Goal: Task Accomplishment & Management: Complete application form

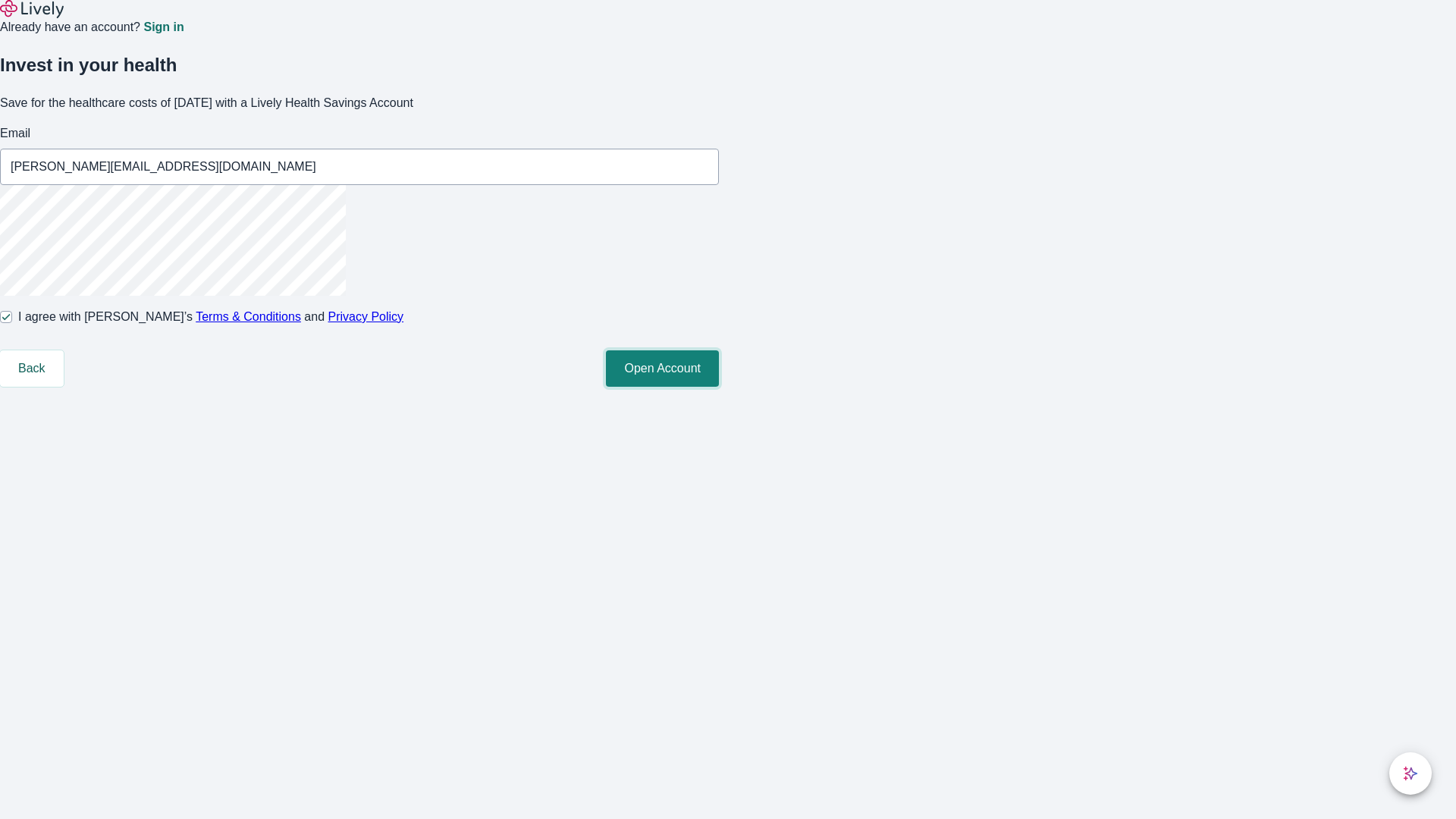
click at [718, 386] on button "Open Account" at bounding box center [663, 368] width 113 height 36
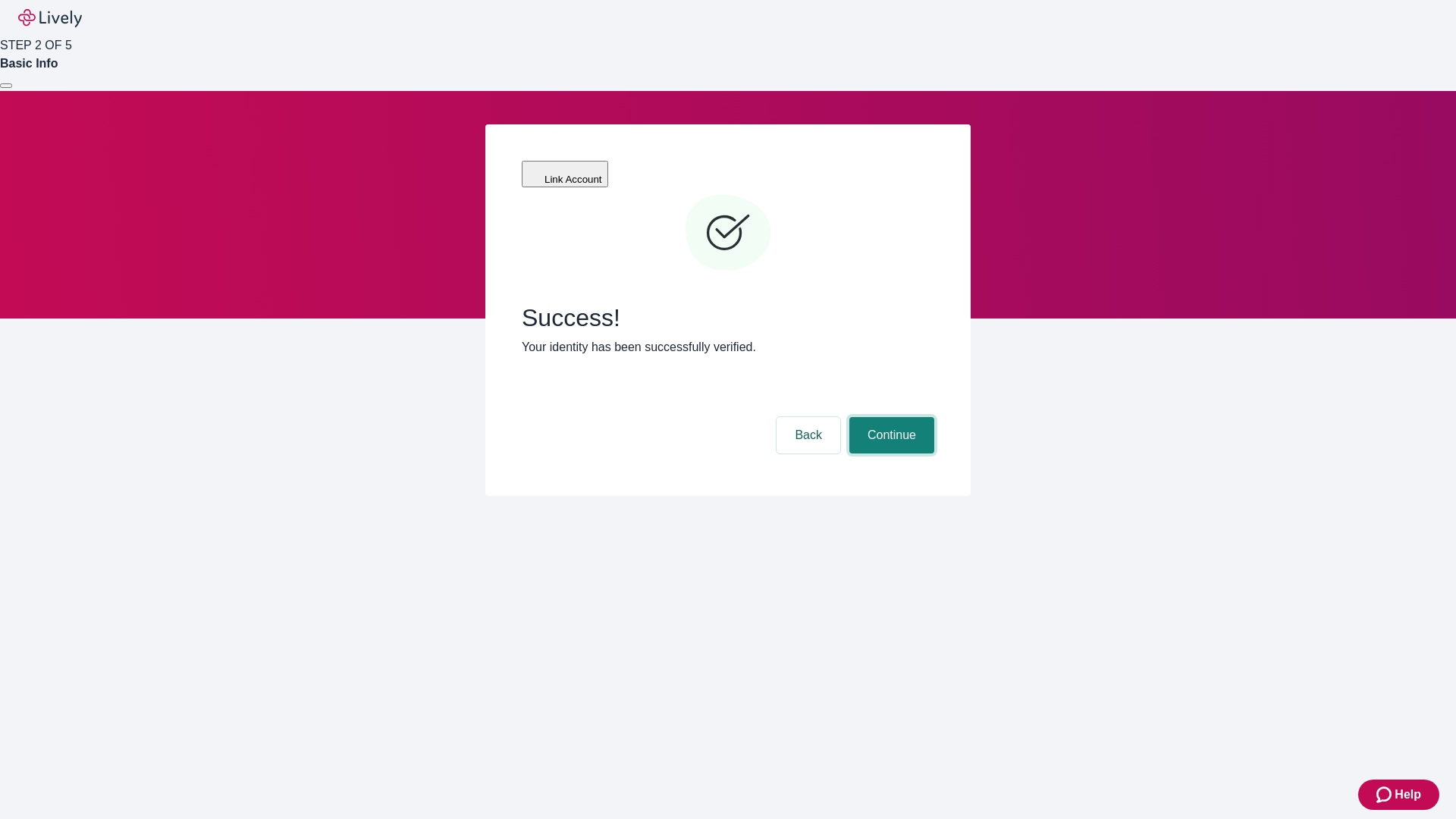
click at [889, 417] on button "Continue" at bounding box center [891, 435] width 85 height 36
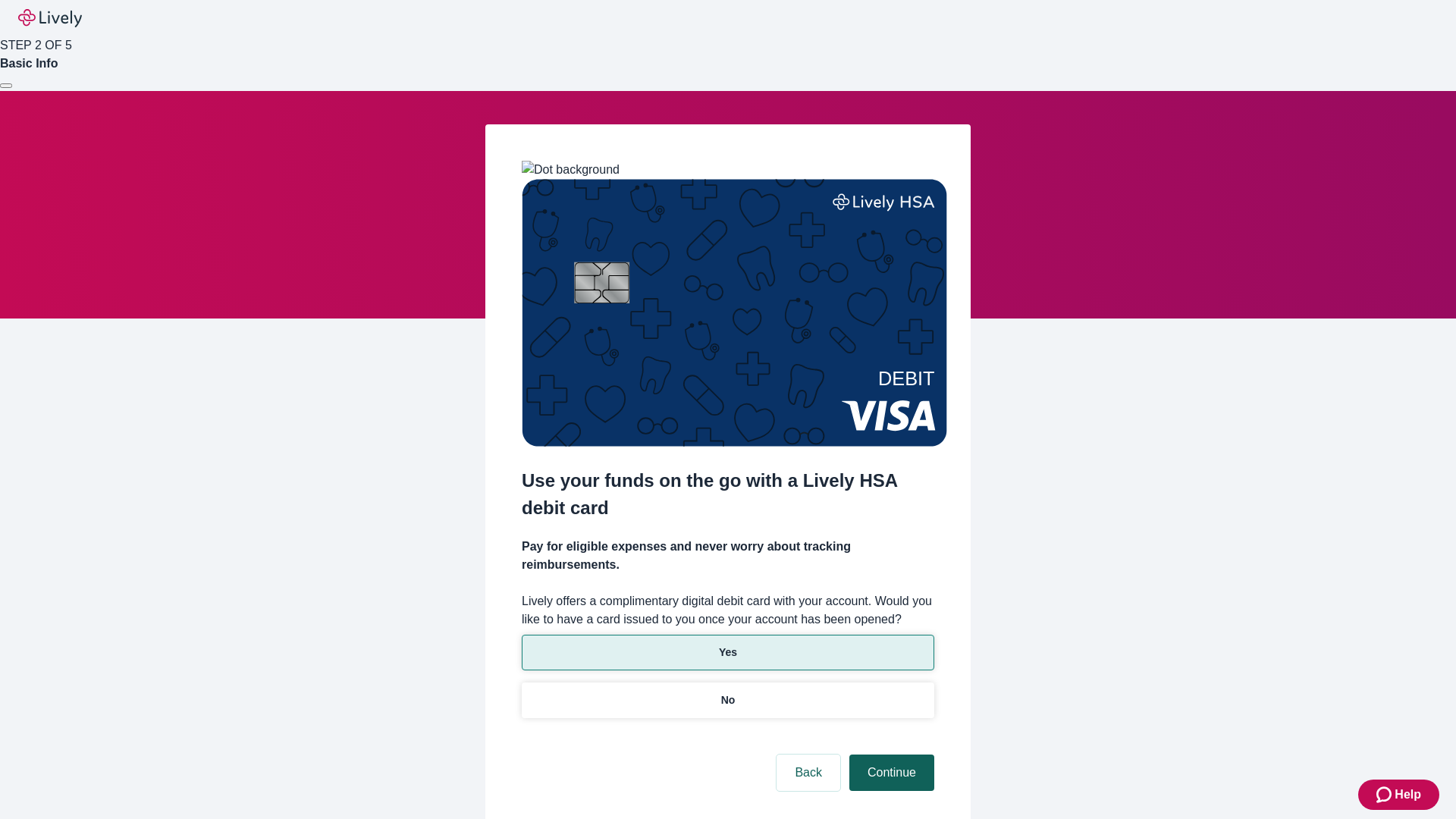
click at [727, 692] on p "No" at bounding box center [728, 700] width 14 height 16
click at [889, 754] on button "Continue" at bounding box center [891, 772] width 85 height 36
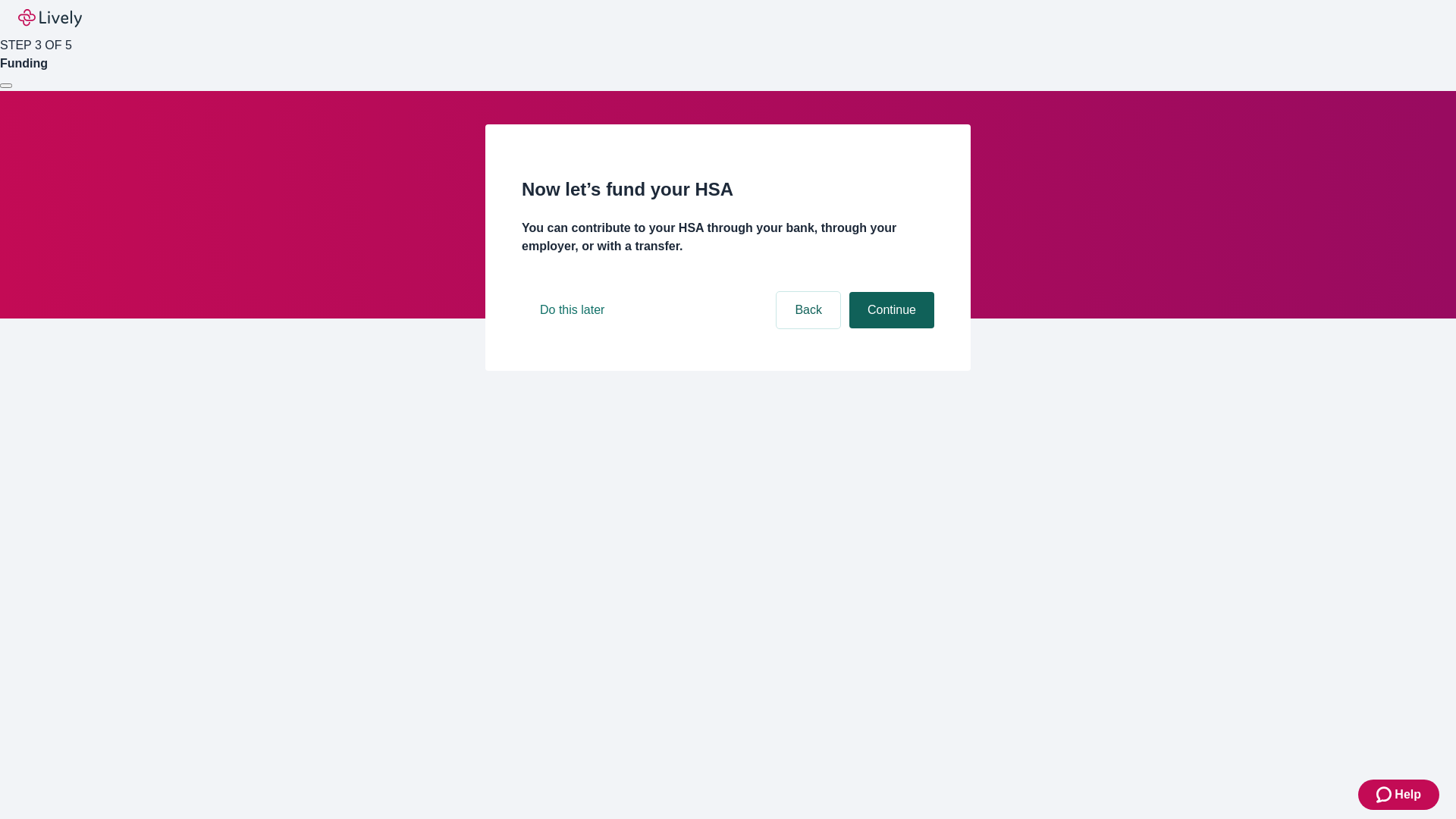
click at [889, 328] on button "Continue" at bounding box center [891, 310] width 85 height 36
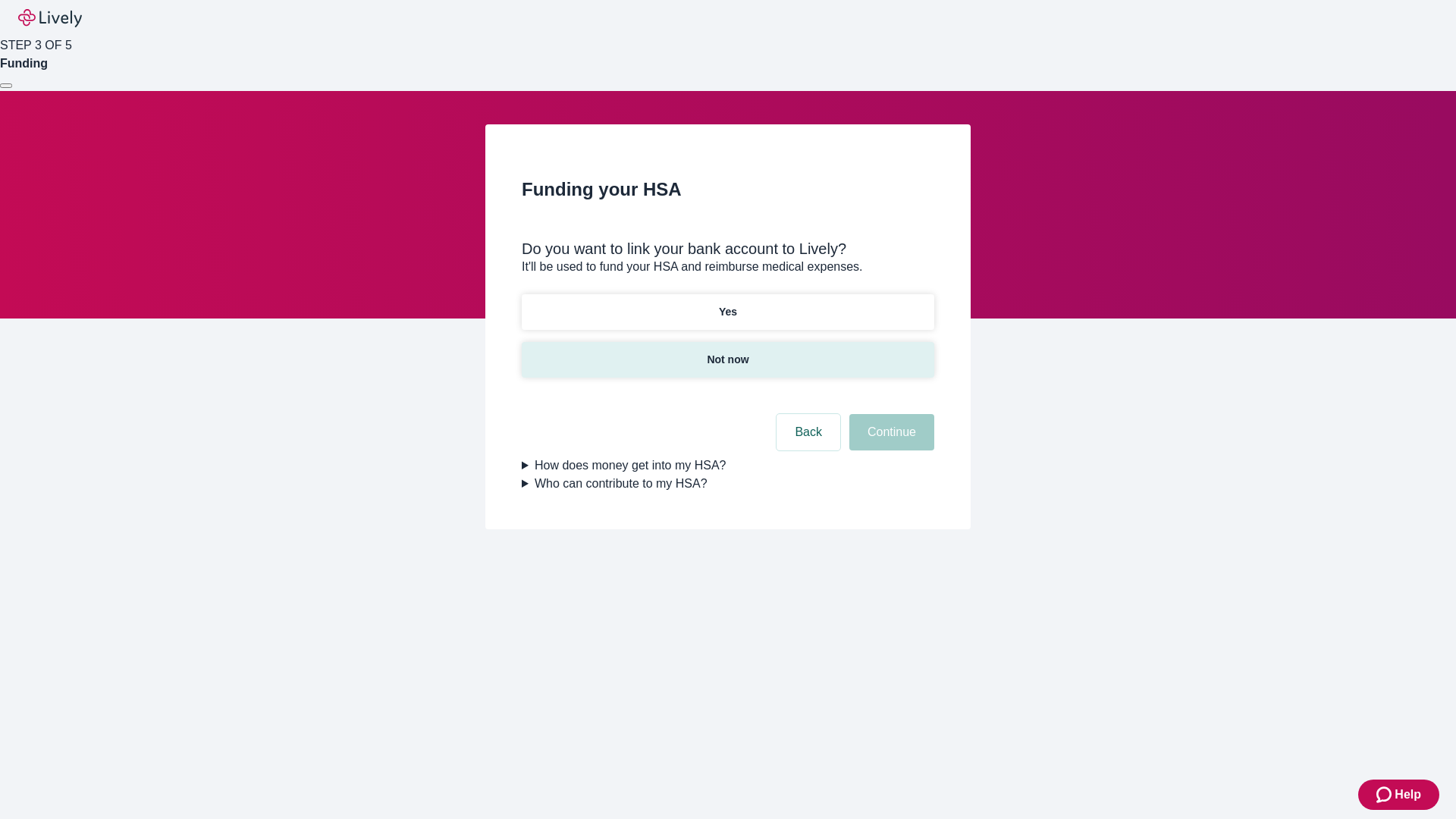
click at [727, 352] on p "Not now" at bounding box center [727, 360] width 41 height 16
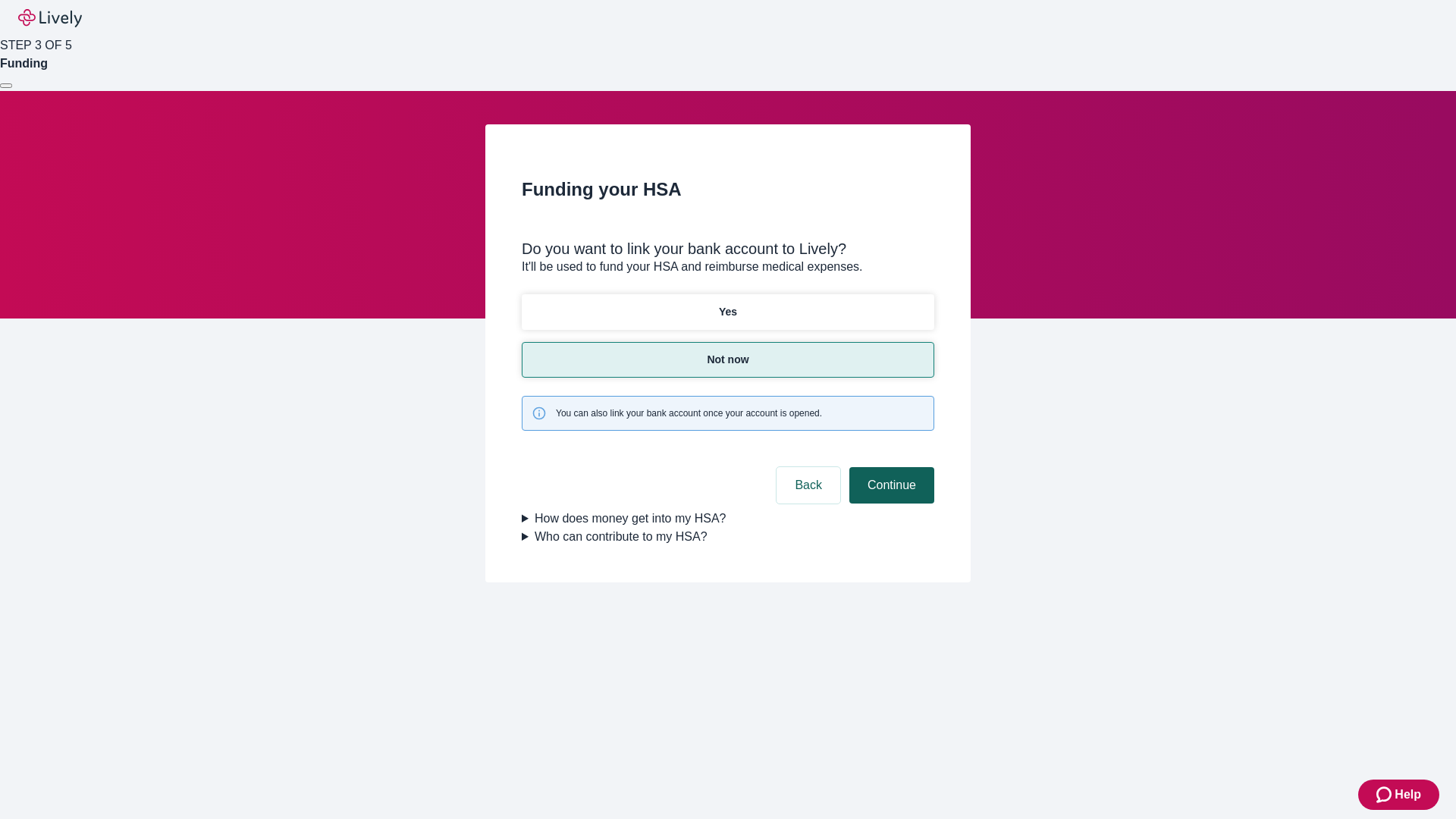
click at [889, 467] on button "Continue" at bounding box center [891, 485] width 85 height 36
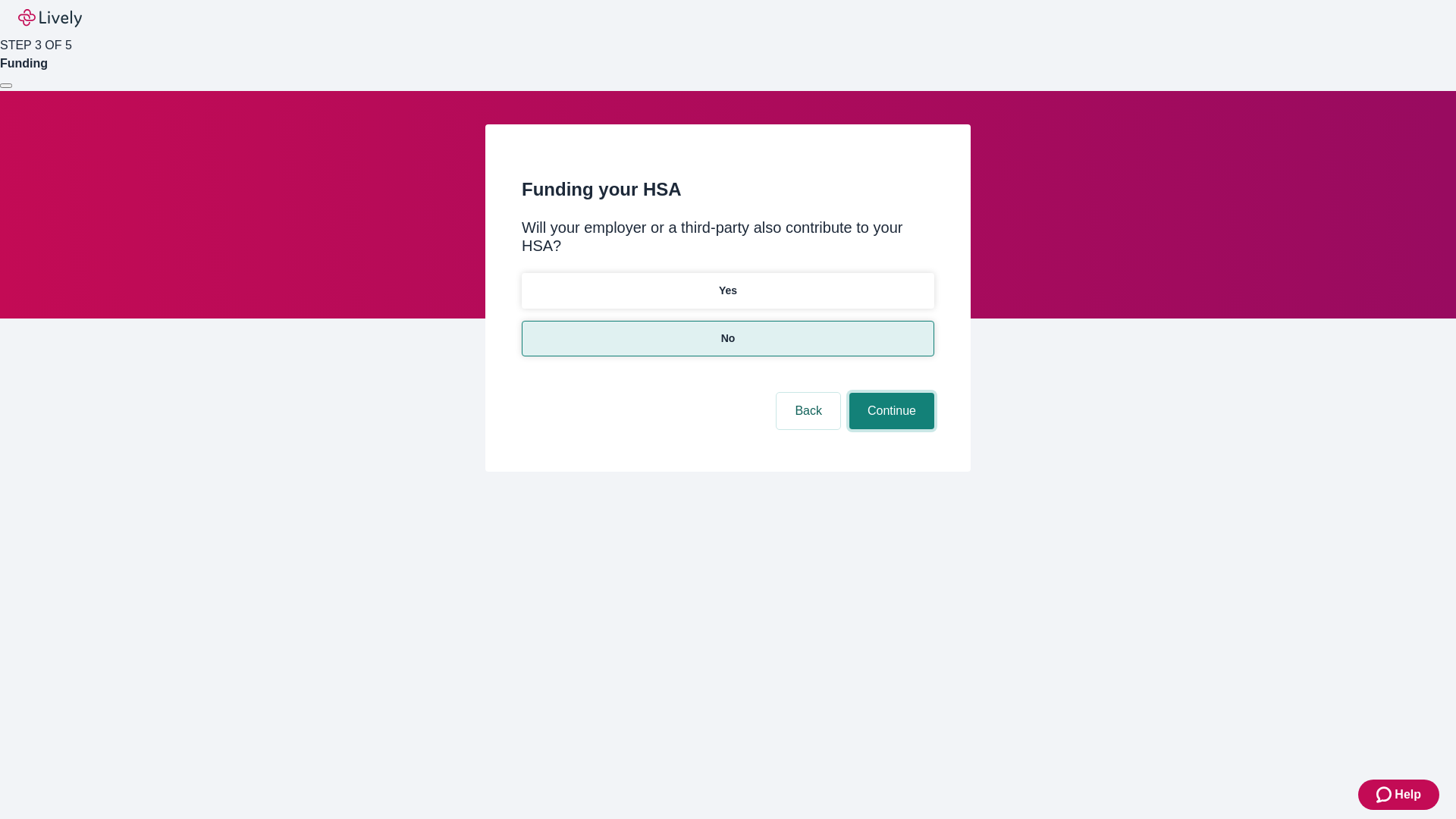
click at [889, 392] on button "Continue" at bounding box center [891, 410] width 85 height 36
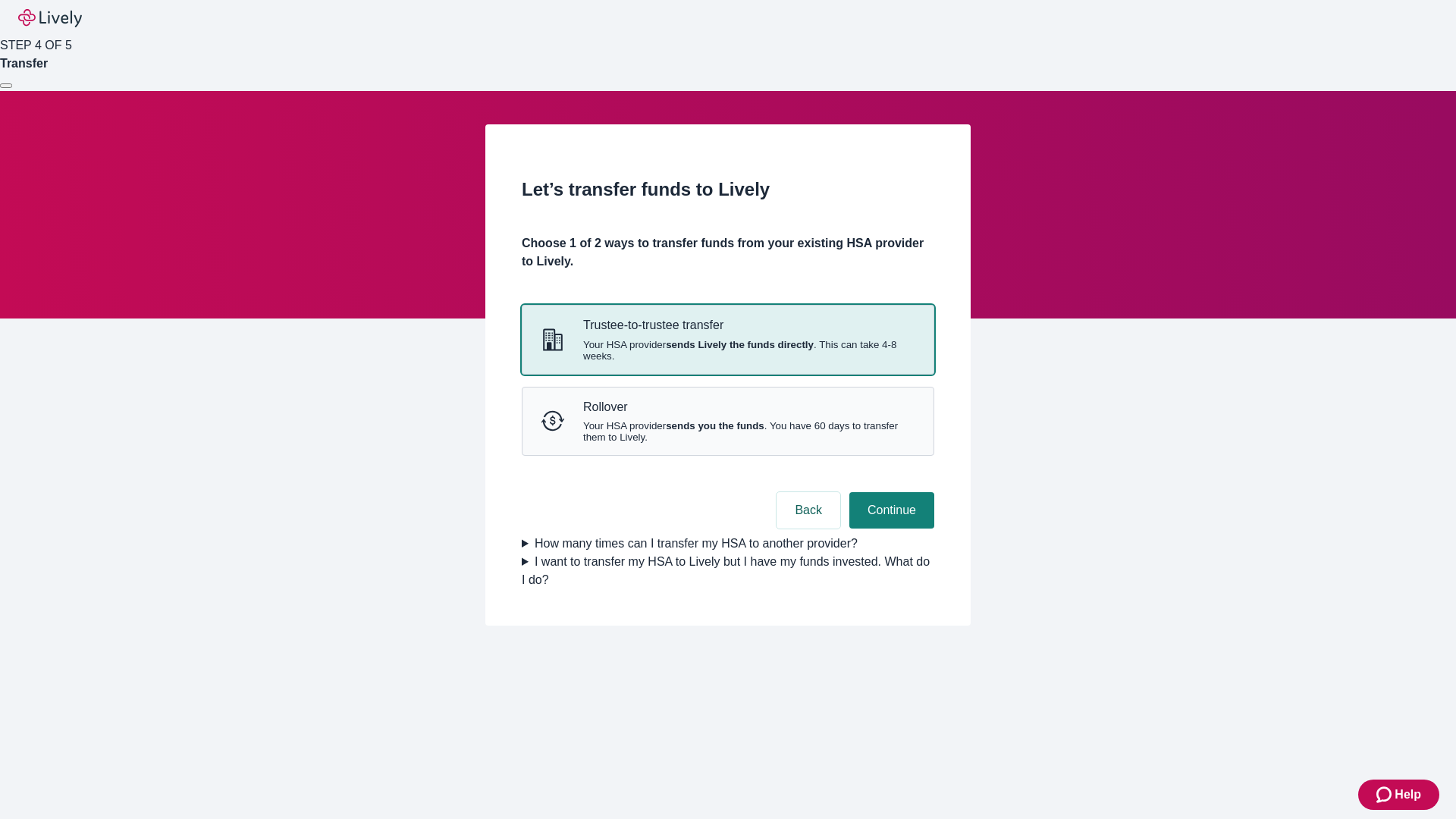
click at [727, 350] on strong "sends Lively the funds directly" at bounding box center [740, 344] width 148 height 12
click at [889, 528] on button "Continue" at bounding box center [891, 510] width 85 height 36
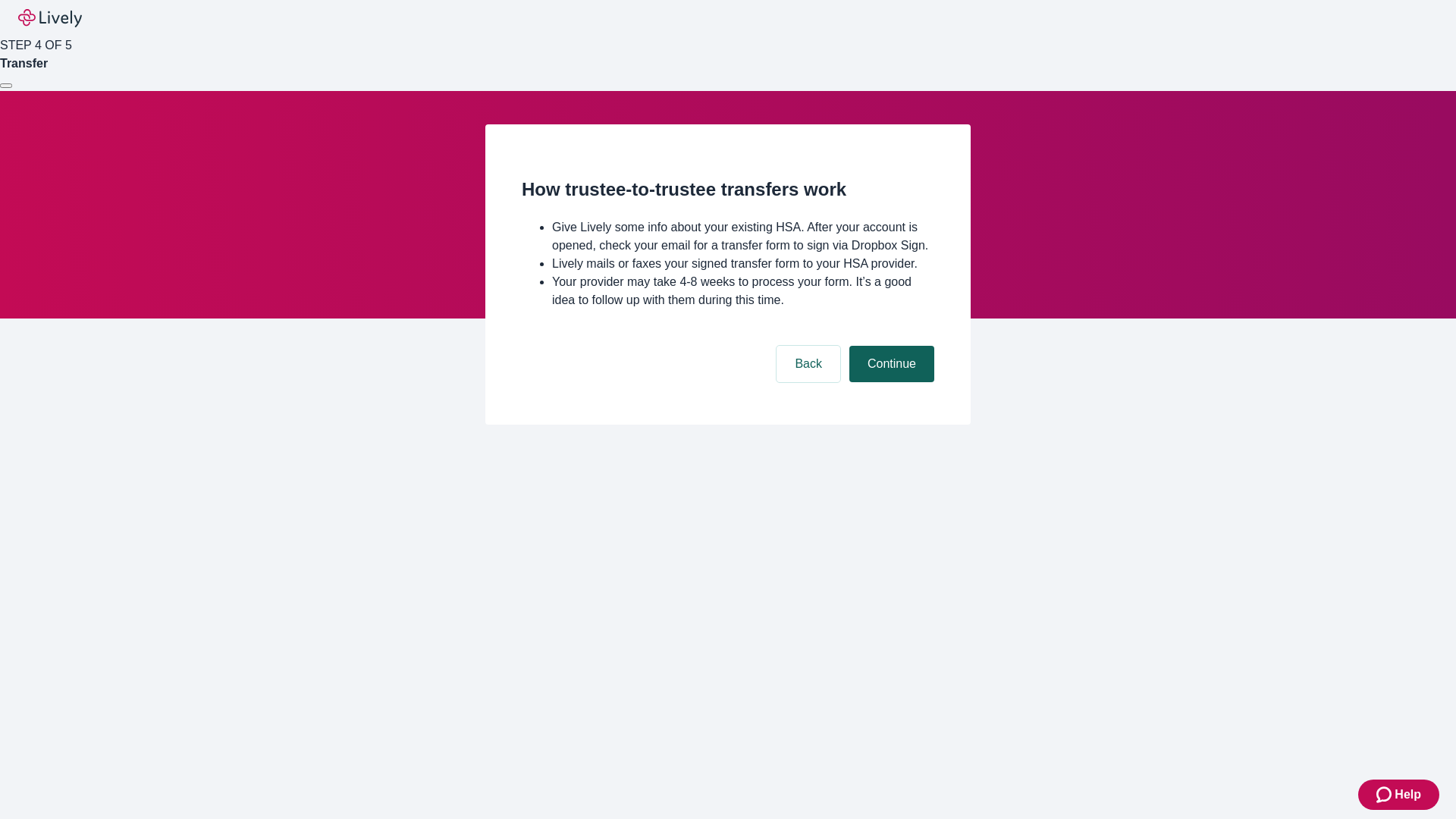
click at [889, 382] on button "Continue" at bounding box center [891, 363] width 85 height 36
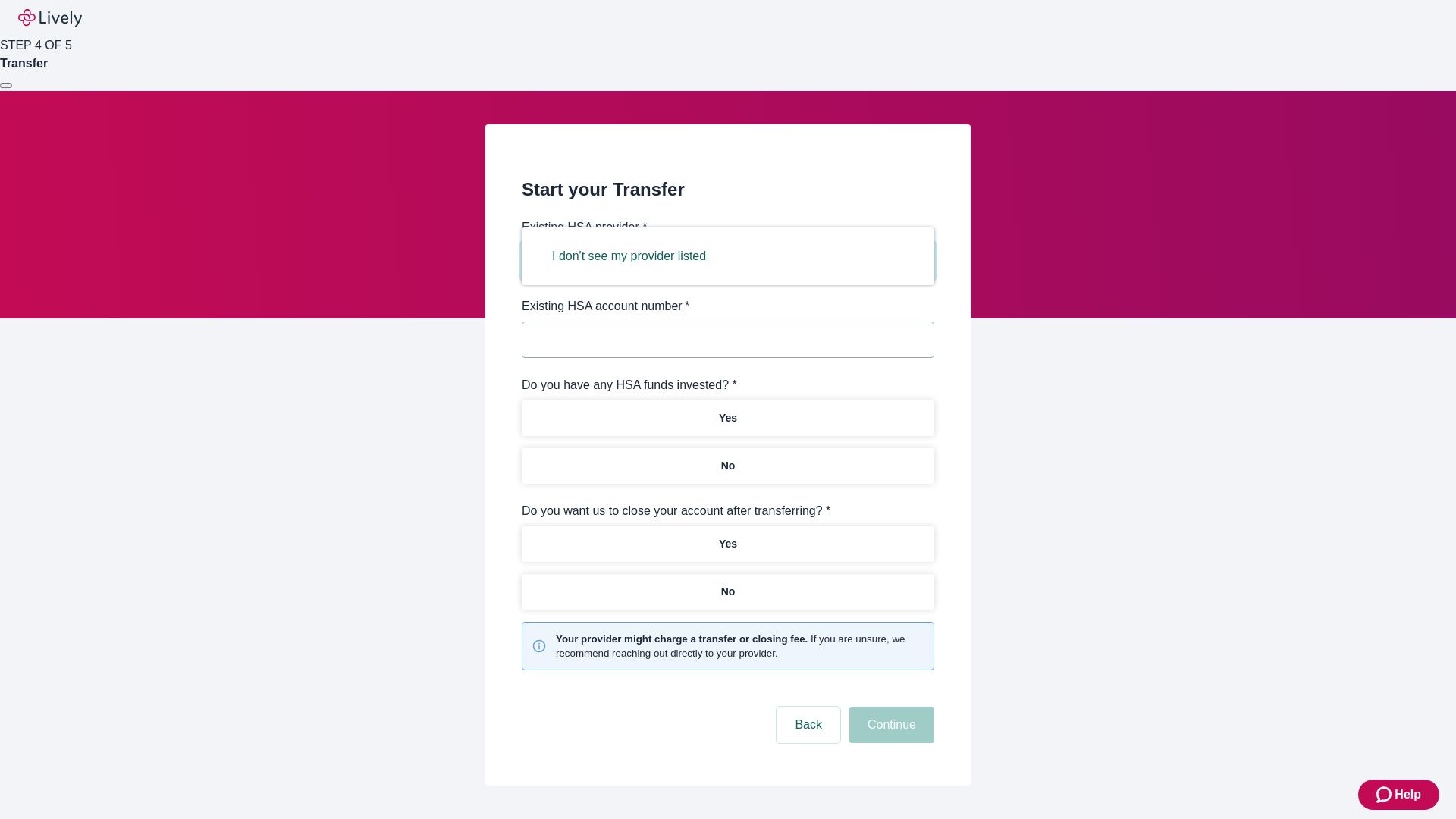
click at [634, 256] on button "I don't see my provider listed" at bounding box center [628, 256] width 190 height 36
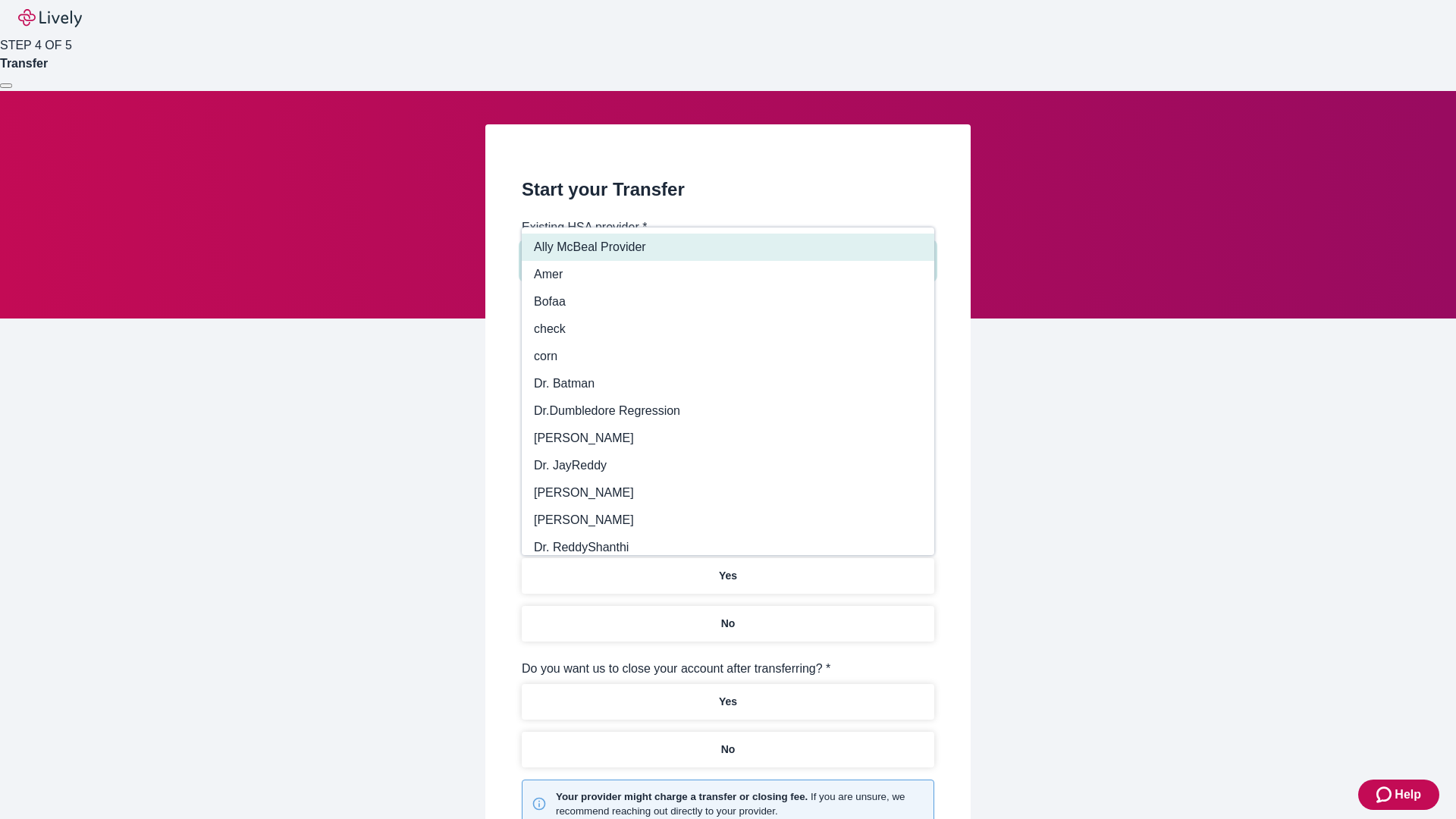
type input "Other"
type input "Health Equity"
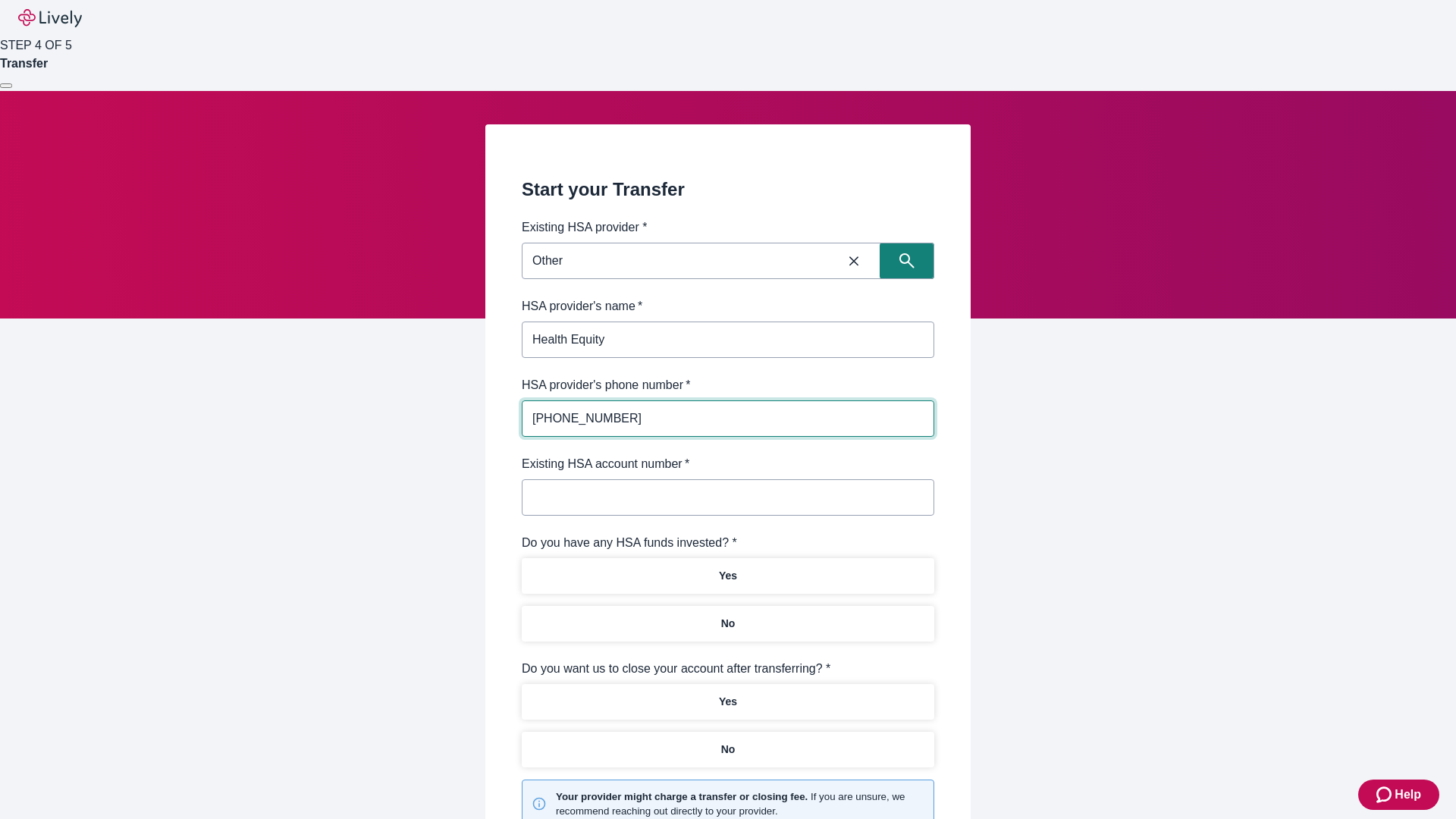
type input "(434) 343-4344"
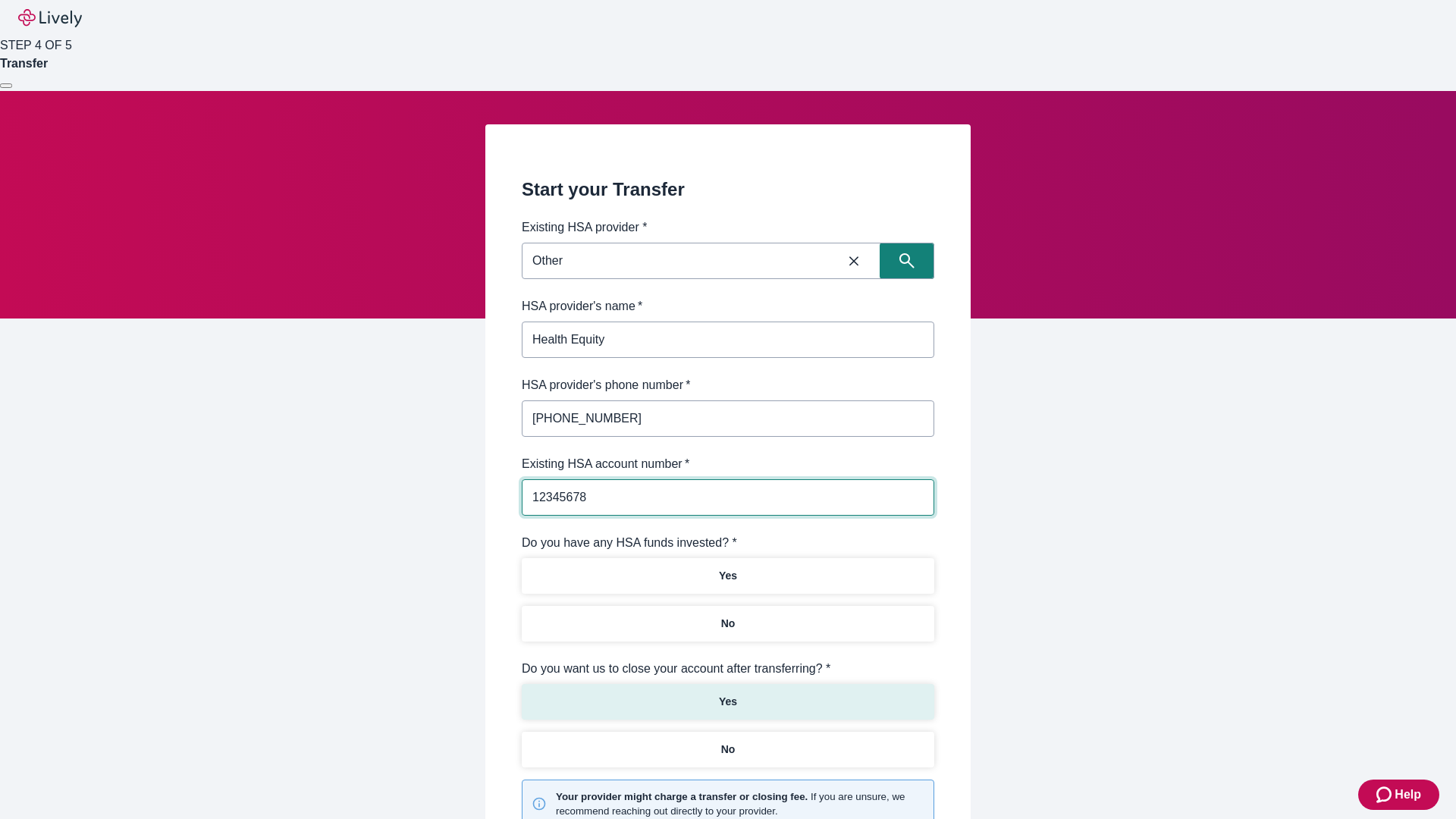
type input "12345678"
click at [727, 616] on p "No" at bounding box center [728, 623] width 14 height 16
click at [727, 693] on p "Yes" at bounding box center [727, 701] width 18 height 16
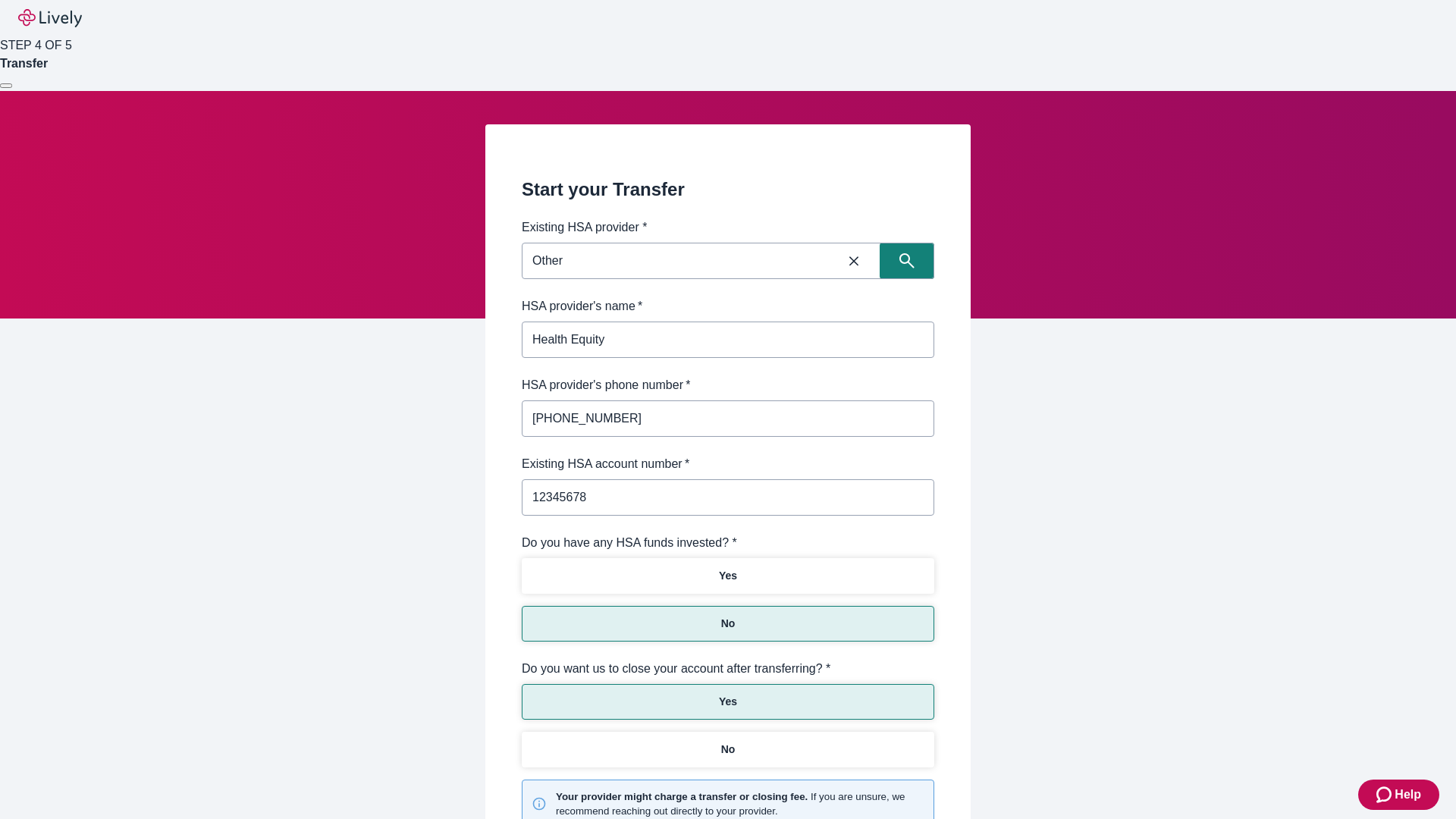
scroll to position [157, 0]
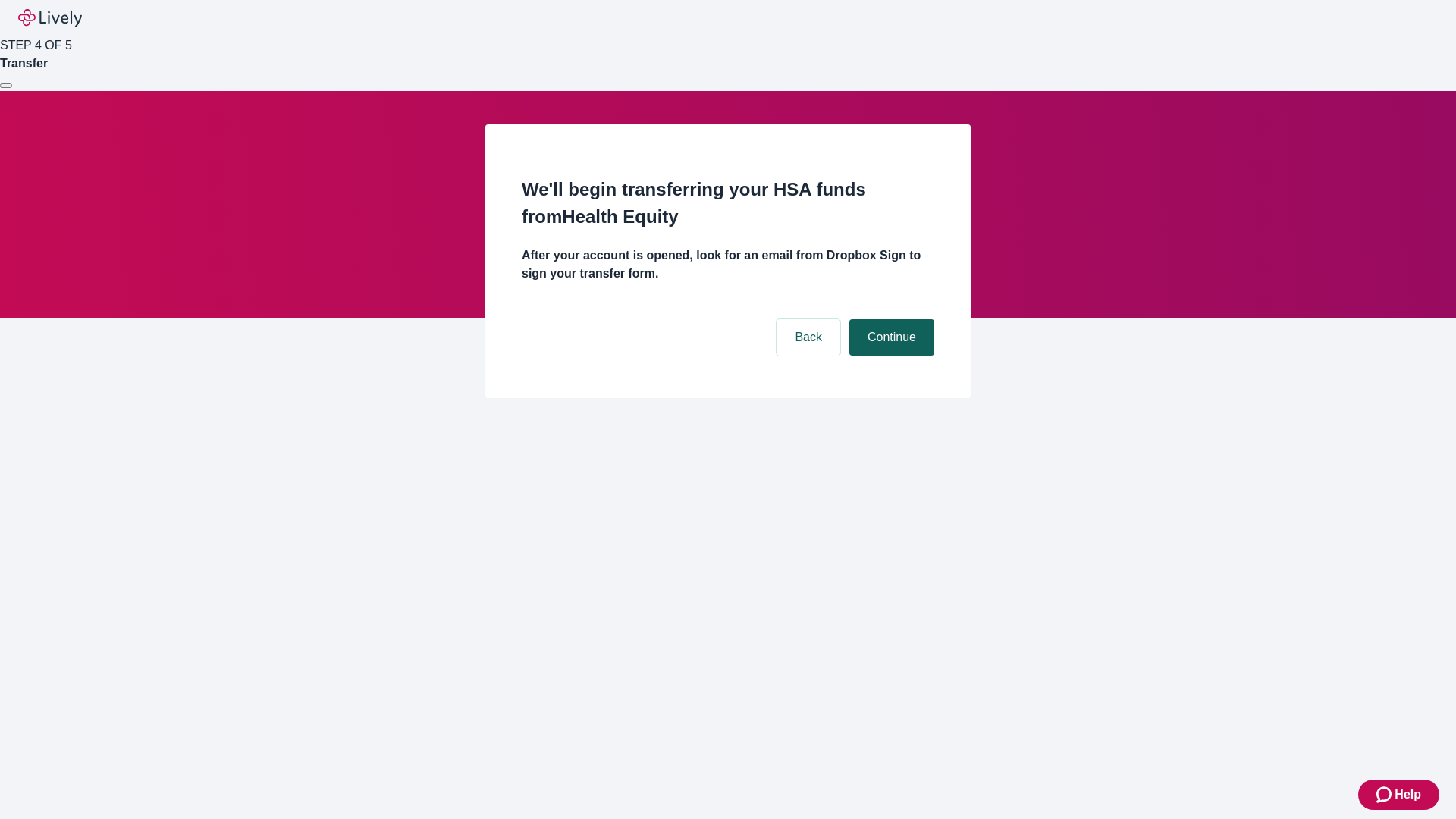
click at [889, 319] on button "Continue" at bounding box center [891, 338] width 85 height 36
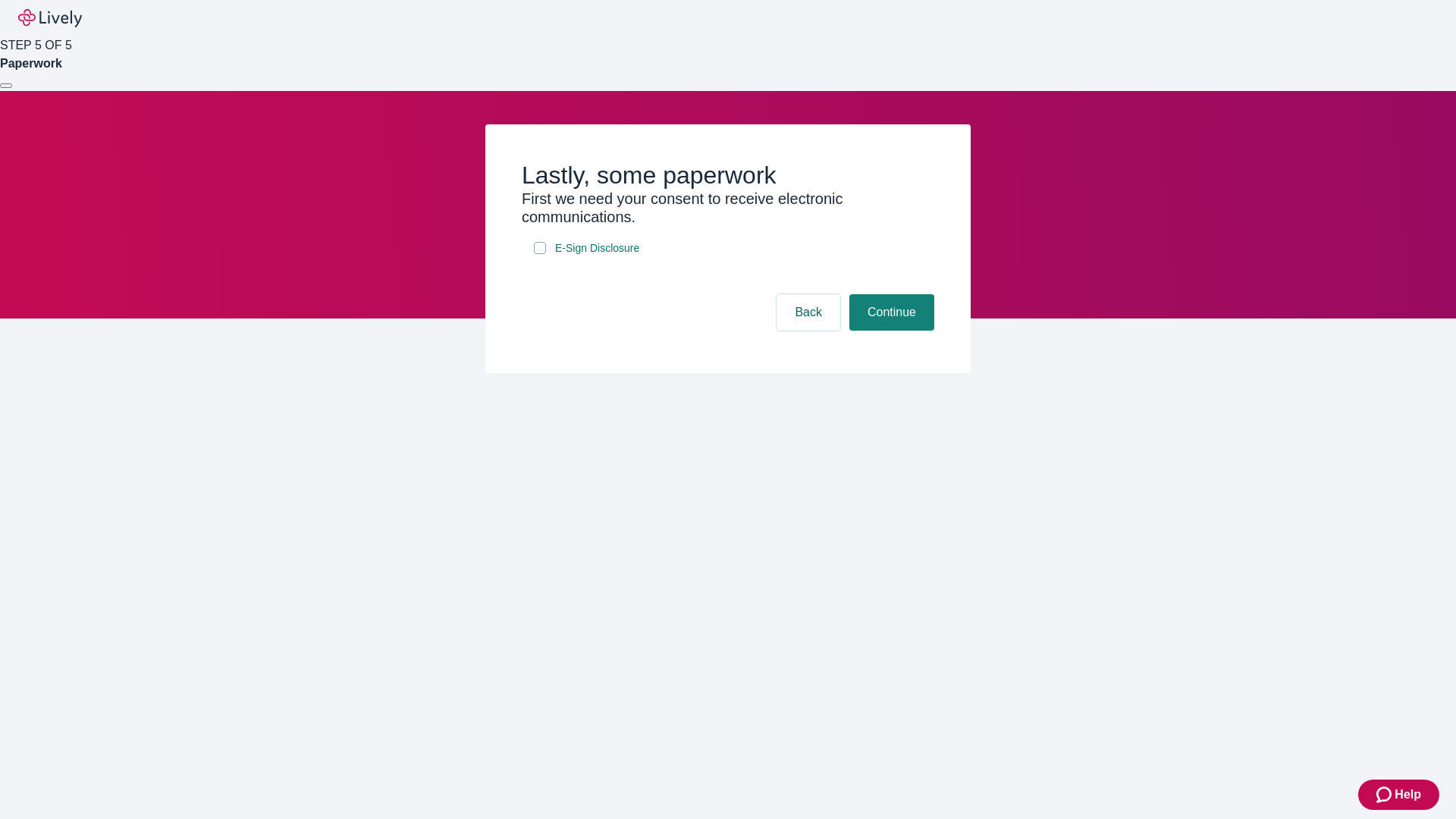
click at [540, 254] on input "E-Sign Disclosure" at bounding box center [539, 247] width 12 height 12
checkbox input "true"
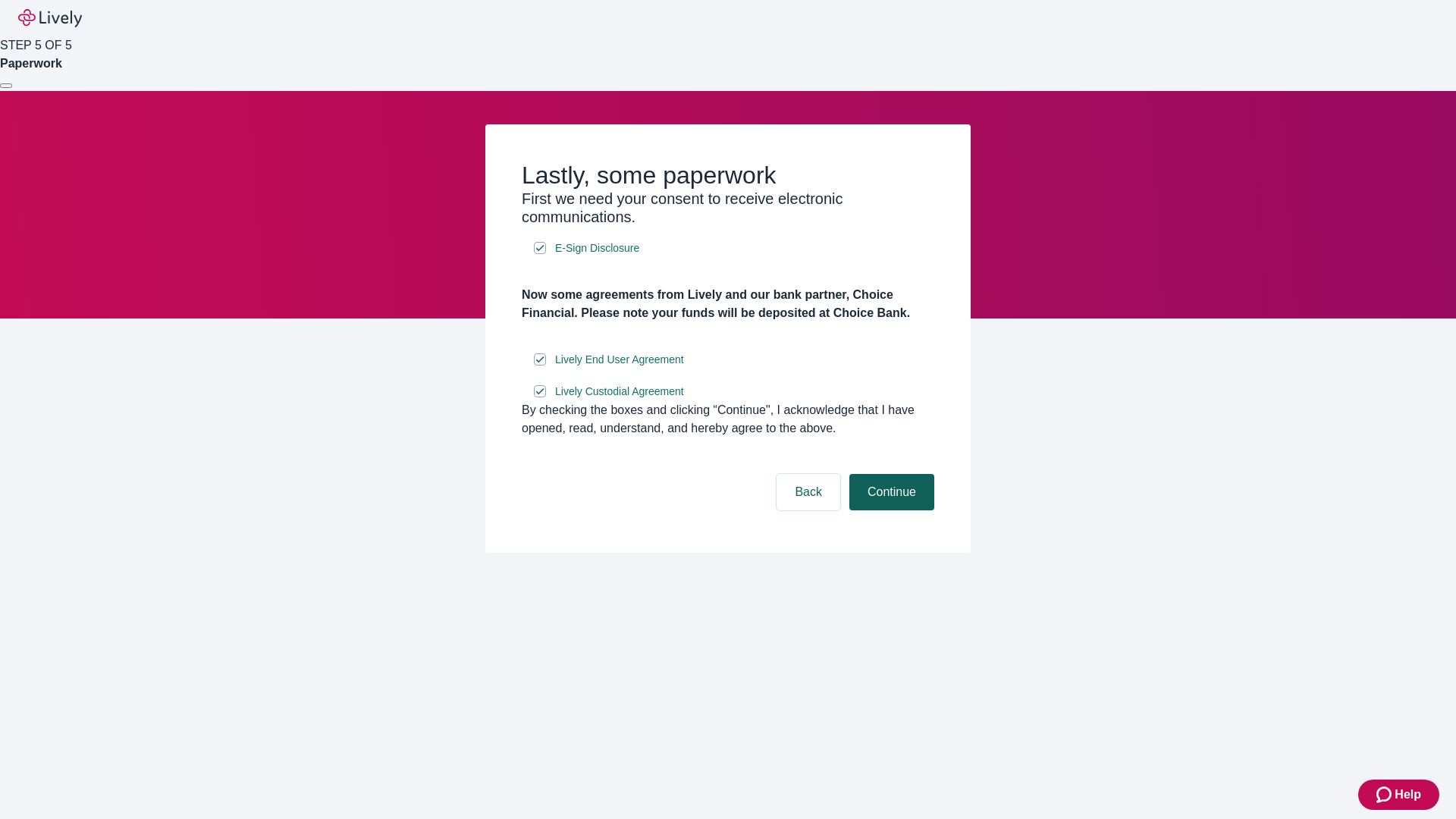
click at [889, 510] on button "Continue" at bounding box center [891, 492] width 85 height 36
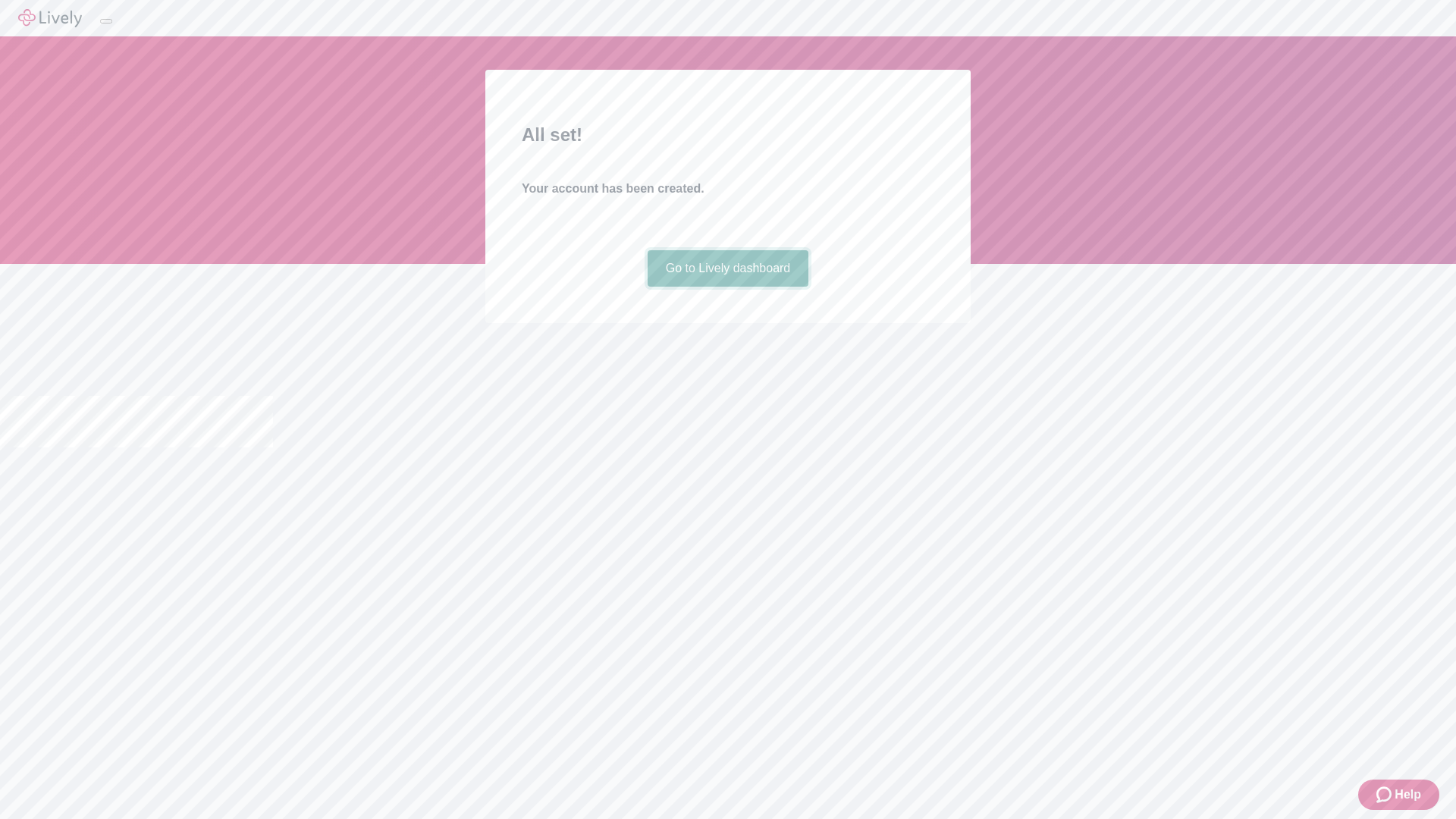
click at [727, 287] on link "Go to Lively dashboard" at bounding box center [728, 269] width 161 height 36
